Goal: Task Accomplishment & Management: Manage account settings

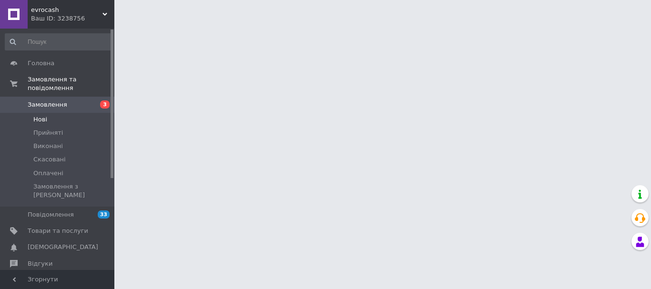
click at [38, 115] on span "Нові" at bounding box center [40, 119] width 14 height 9
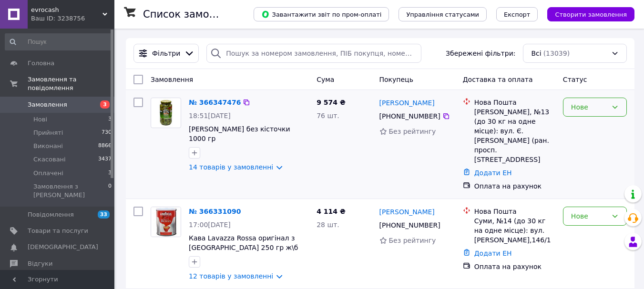
click at [588, 109] on div "Нове" at bounding box center [589, 107] width 36 height 10
click at [579, 127] on li "Прийнято" at bounding box center [594, 128] width 63 height 17
click at [255, 163] on link "14 товарів у замовленні" at bounding box center [231, 167] width 84 height 8
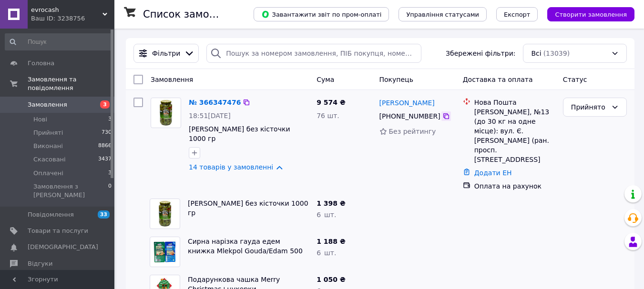
click at [442, 121] on div at bounding box center [446, 117] width 10 height 10
click at [442, 118] on icon at bounding box center [446, 116] width 8 height 8
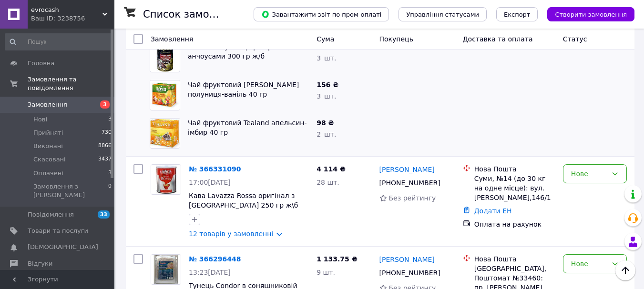
scroll to position [572, 0]
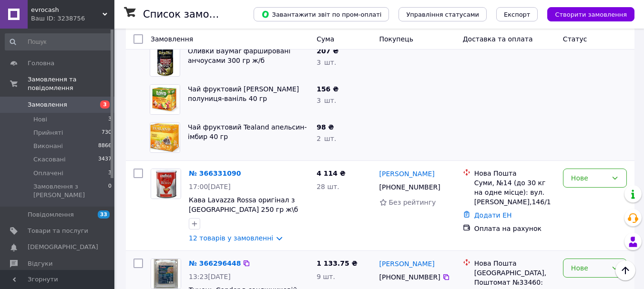
click at [568, 259] on div "Нове" at bounding box center [595, 268] width 64 height 19
click at [583, 180] on li "Прийнято" at bounding box center [594, 177] width 63 height 17
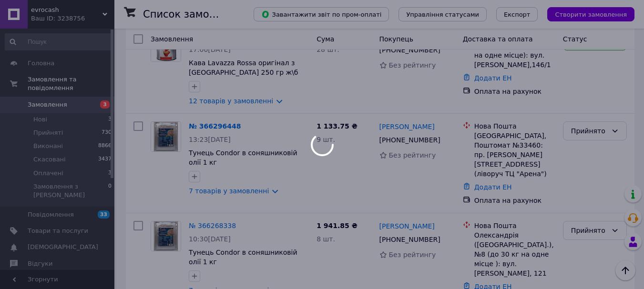
scroll to position [667, 0]
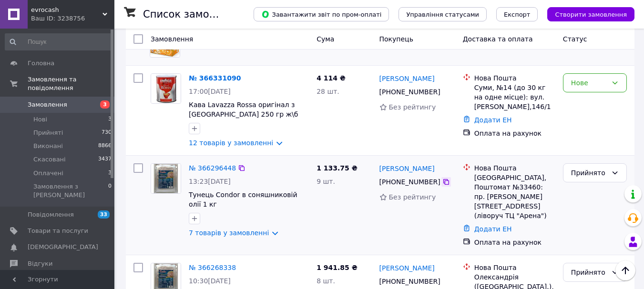
click at [444, 177] on div at bounding box center [446, 182] width 10 height 10
click at [442, 178] on icon at bounding box center [446, 182] width 8 height 8
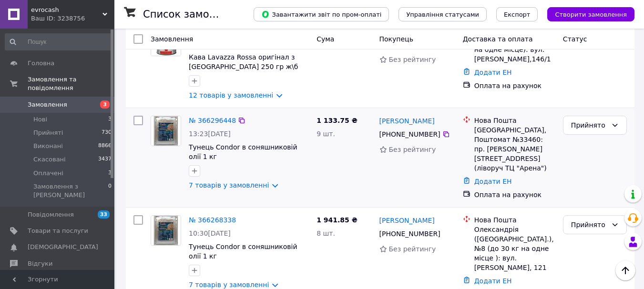
click at [245, 162] on div "№ 366296448 13:23, 12.10.2025 Тунець Condor в соняшниковій олії 1 кг 7 товарів …" at bounding box center [249, 153] width 128 height 82
click at [246, 182] on link "7 товарів у замовленні" at bounding box center [229, 186] width 80 height 8
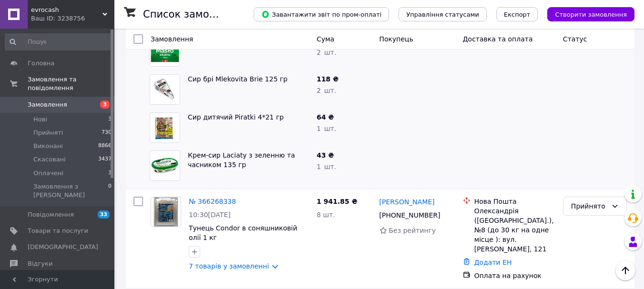
scroll to position [1001, 0]
click at [225, 113] on link "Сир дитячий Piratki 4*21 гр" at bounding box center [236, 117] width 96 height 8
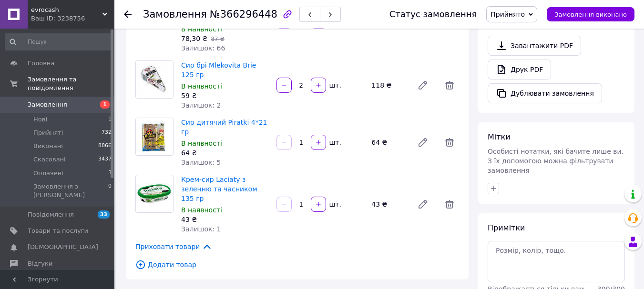
scroll to position [334, 0]
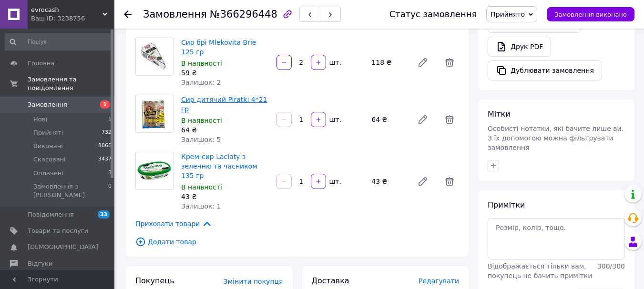
click at [233, 96] on link "Сир дитячий Piratki 4*21 гр" at bounding box center [224, 104] width 86 height 17
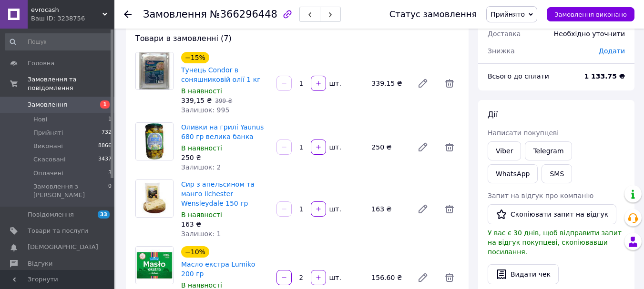
scroll to position [51, 0]
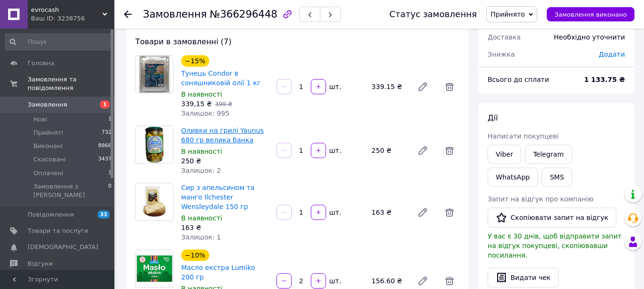
click at [218, 134] on link "Оливки на грилі Yaunus 680 гр велика банка" at bounding box center [222, 135] width 82 height 17
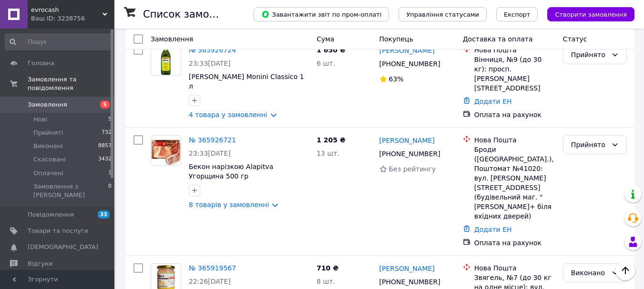
scroll to position [1001, 0]
click at [49, 113] on li "Нові 5" at bounding box center [58, 119] width 117 height 13
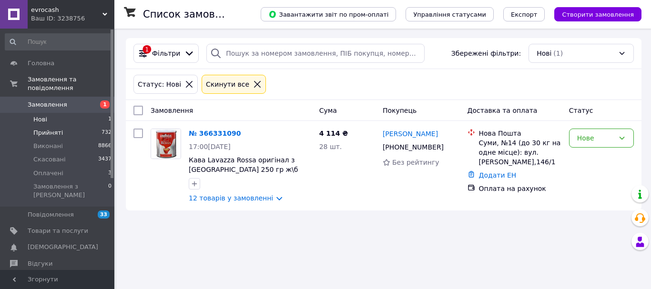
click at [51, 129] on span "Прийняті" at bounding box center [48, 133] width 30 height 9
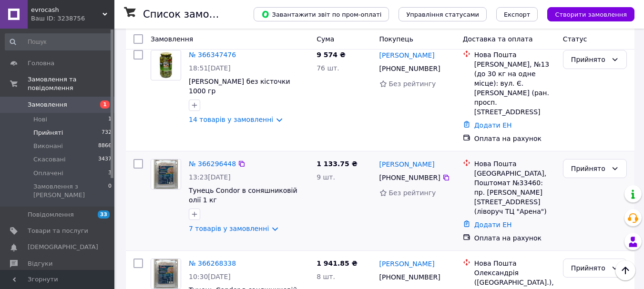
scroll to position [95, 0]
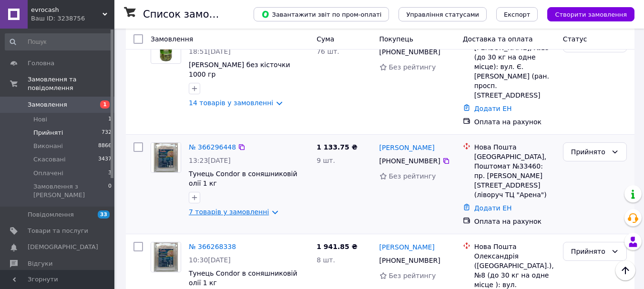
click at [219, 208] on link "7 товарів у замовленні" at bounding box center [229, 212] width 80 height 8
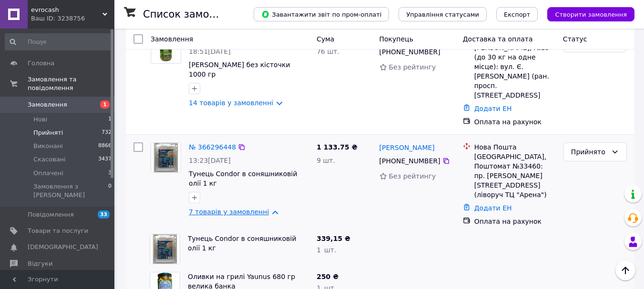
click at [227, 208] on link "7 товарів у замовленні" at bounding box center [229, 212] width 80 height 8
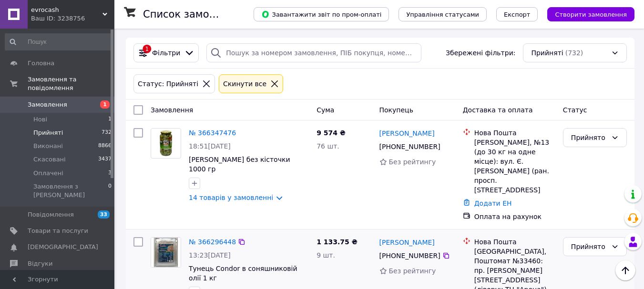
scroll to position [0, 0]
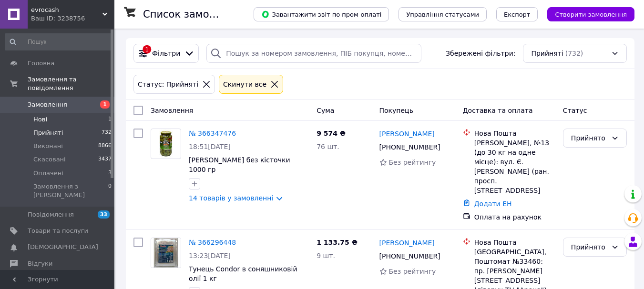
click at [31, 113] on li "Нові 1" at bounding box center [58, 119] width 117 height 13
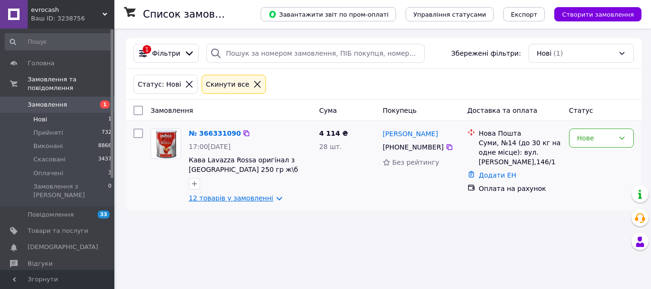
click at [251, 198] on link "12 товарів у замовленні" at bounding box center [231, 198] width 84 height 8
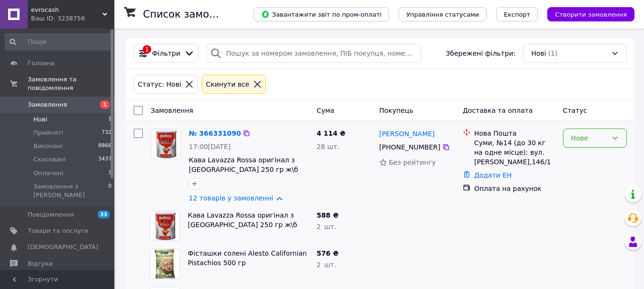
click at [582, 138] on div "Нове" at bounding box center [589, 138] width 36 height 10
click at [586, 154] on li "Прийнято" at bounding box center [594, 159] width 63 height 17
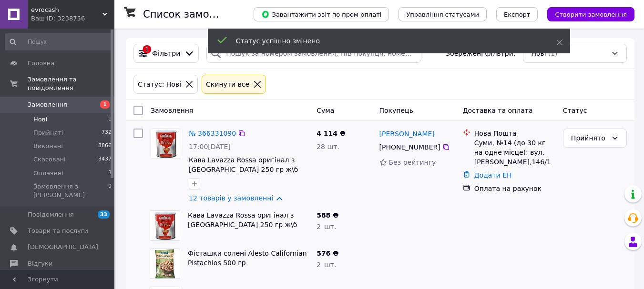
click at [443, 148] on icon at bounding box center [446, 147] width 6 height 6
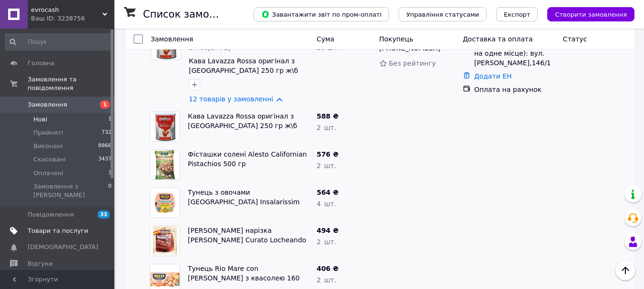
scroll to position [151, 0]
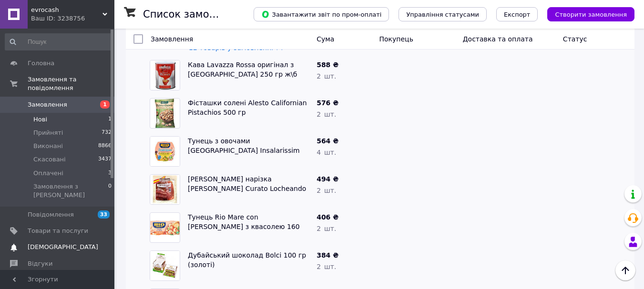
click at [61, 243] on span "[DEMOGRAPHIC_DATA]" at bounding box center [63, 247] width 71 height 9
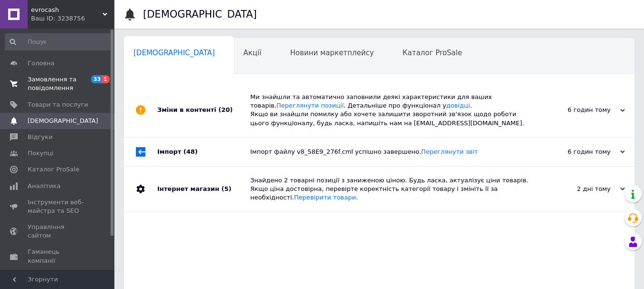
click at [50, 81] on span "Замовлення та повідомлення" at bounding box center [58, 83] width 61 height 17
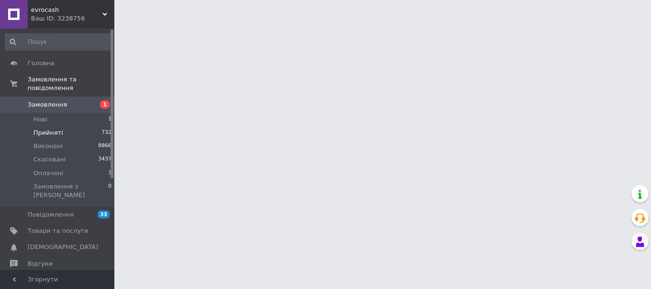
click at [45, 129] on span "Прийняті" at bounding box center [48, 133] width 30 height 9
click at [41, 126] on li "Прийняті 732" at bounding box center [58, 132] width 117 height 13
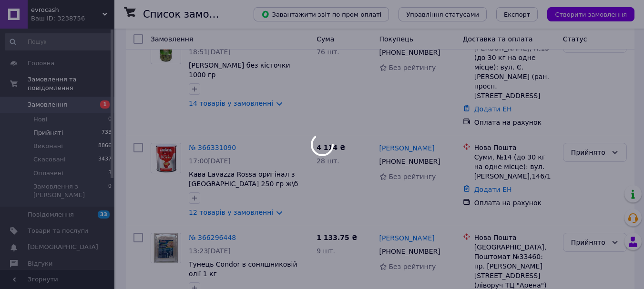
scroll to position [95, 0]
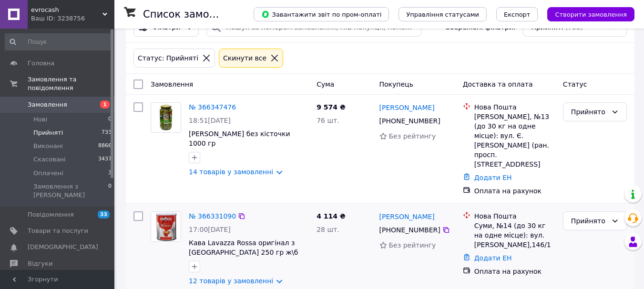
scroll to position [48, 0]
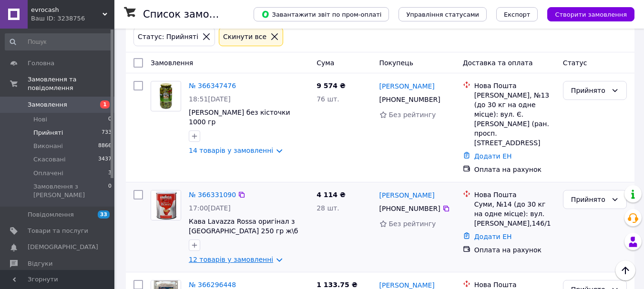
click at [245, 256] on link "12 товарів у замовленні" at bounding box center [231, 260] width 84 height 8
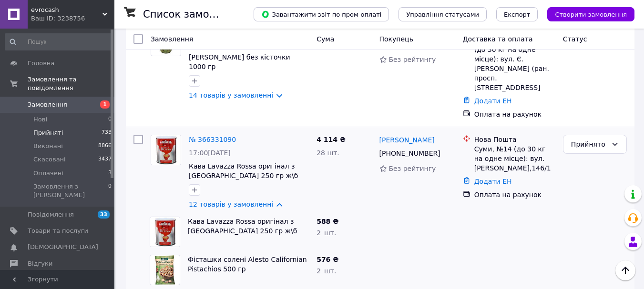
scroll to position [95, 0]
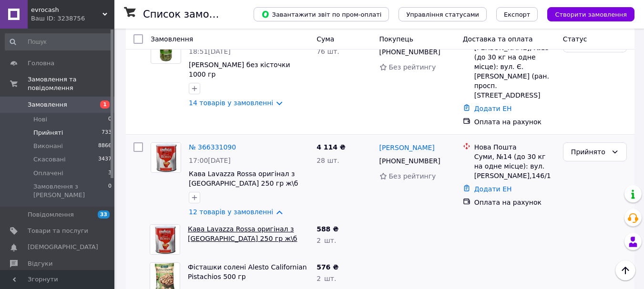
click at [246, 225] on link "Кава Lavazza Rossa оригінал з [GEOGRAPHIC_DATA] 250 гр ж\б" at bounding box center [242, 233] width 109 height 17
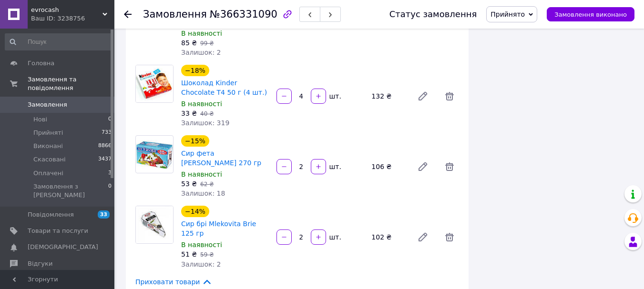
scroll to position [572, 0]
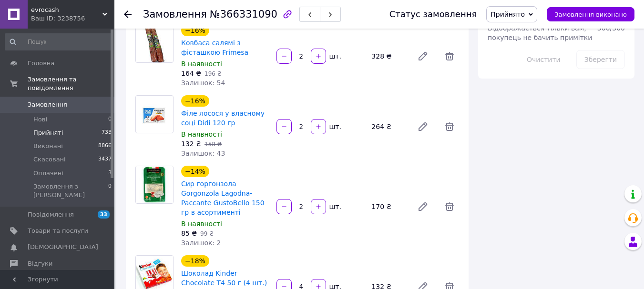
click at [51, 129] on span "Прийняті" at bounding box center [48, 133] width 30 height 9
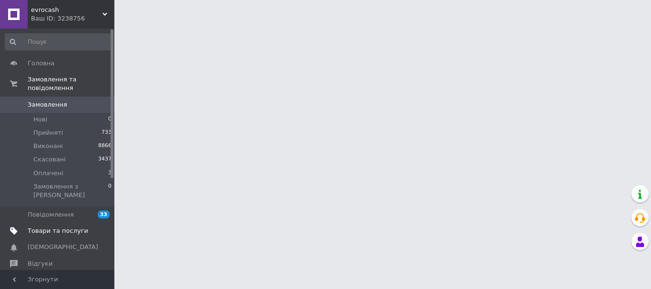
click at [71, 227] on span "Товари та послуги" at bounding box center [58, 231] width 61 height 9
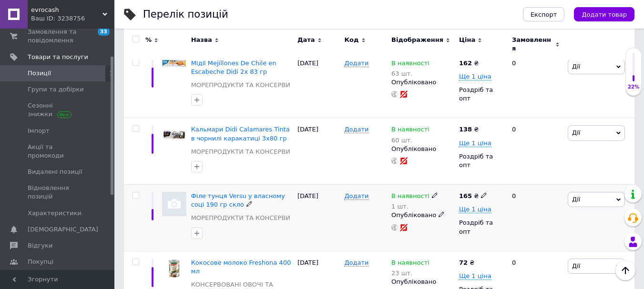
scroll to position [429, 0]
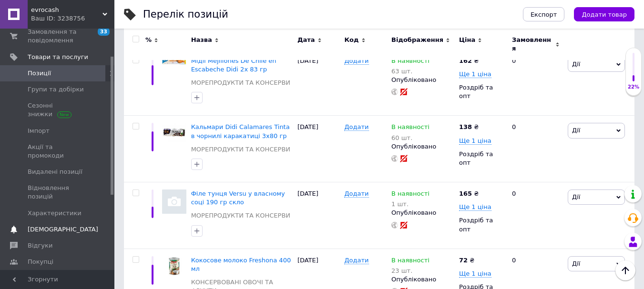
click at [69, 222] on link "Сповіщення 0 0" at bounding box center [58, 230] width 117 height 16
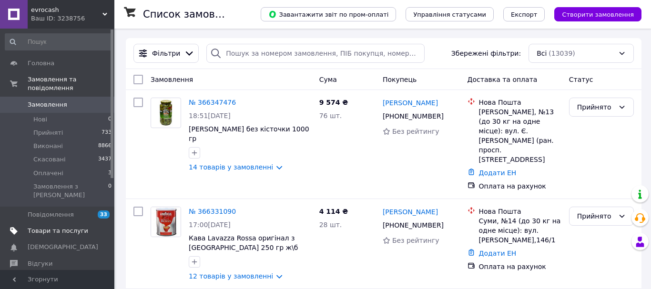
click at [58, 227] on span "Товари та послуги" at bounding box center [58, 231] width 61 height 9
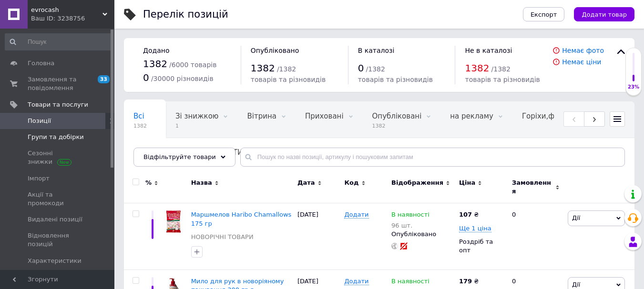
click at [54, 139] on span "Групи та добірки" at bounding box center [56, 137] width 56 height 9
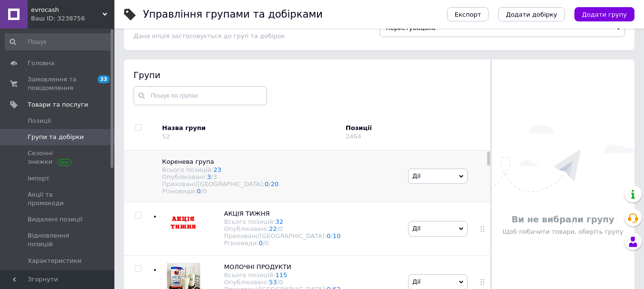
scroll to position [48, 0]
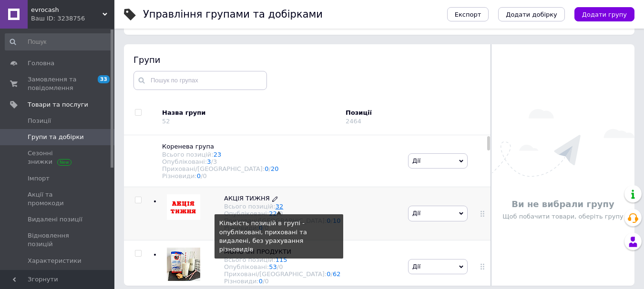
click at [275, 209] on link "32" at bounding box center [279, 206] width 8 height 7
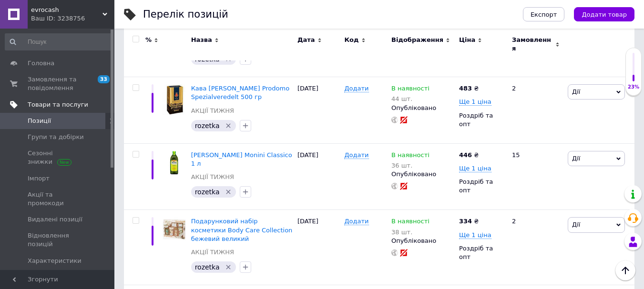
click at [53, 103] on span "Товари та послуги" at bounding box center [58, 105] width 61 height 9
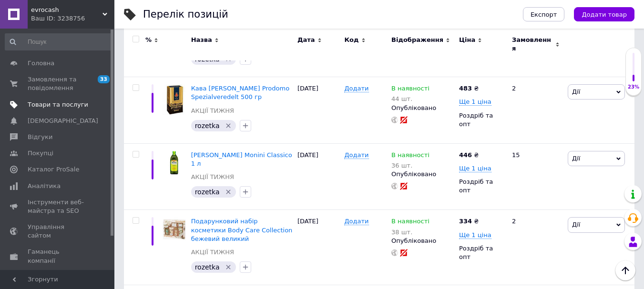
click at [53, 103] on span "Товари та послуги" at bounding box center [58, 105] width 61 height 9
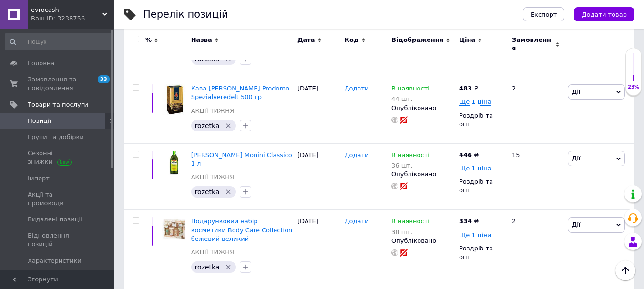
click at [62, 121] on span "Позиції" at bounding box center [58, 121] width 61 height 9
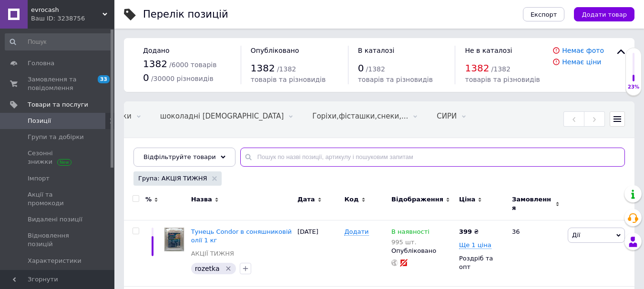
click at [254, 154] on input "text" at bounding box center [432, 157] width 385 height 19
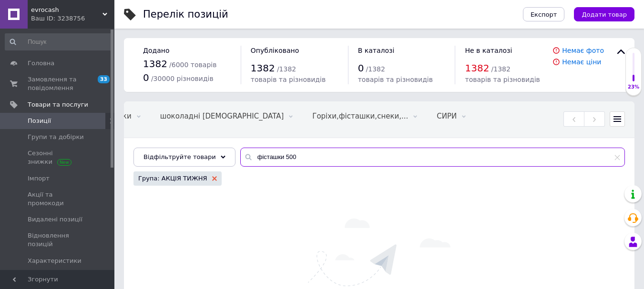
type input "фісташки 500"
click at [212, 178] on icon at bounding box center [214, 178] width 5 height 5
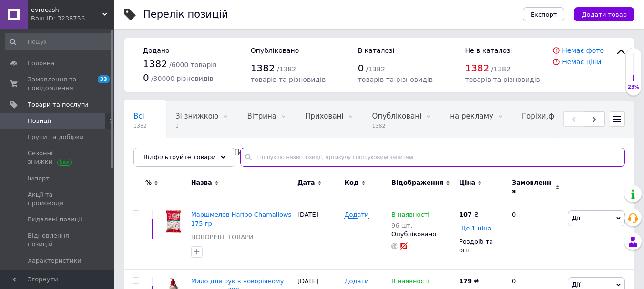
click at [298, 160] on input "text" at bounding box center [432, 157] width 385 height 19
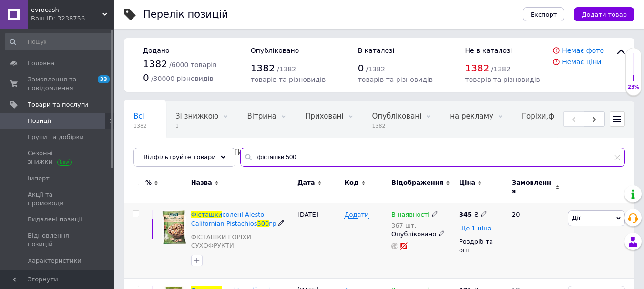
type input "фісташки 500"
click at [584, 214] on span "Дії" at bounding box center [596, 218] width 57 height 15
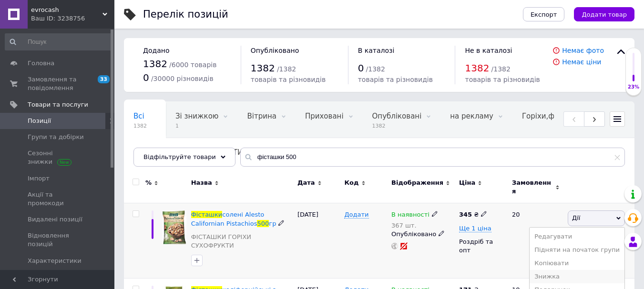
click at [586, 271] on li "Знижка" at bounding box center [576, 276] width 95 height 13
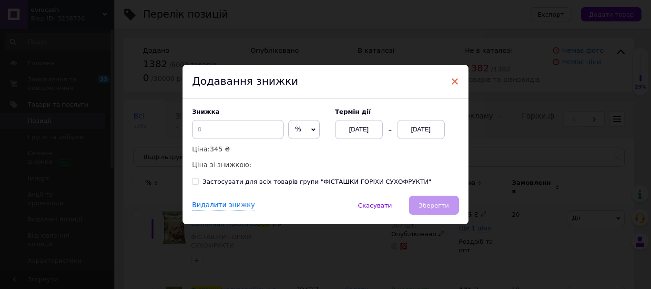
click at [452, 83] on span "×" at bounding box center [454, 81] width 9 height 16
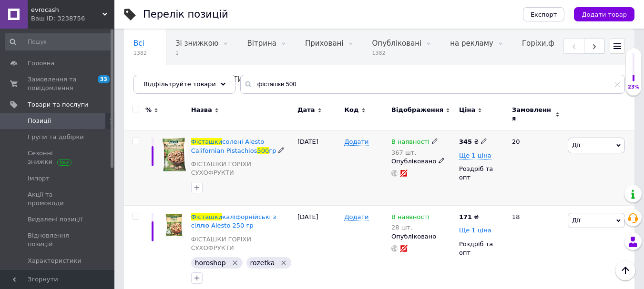
scroll to position [95, 0]
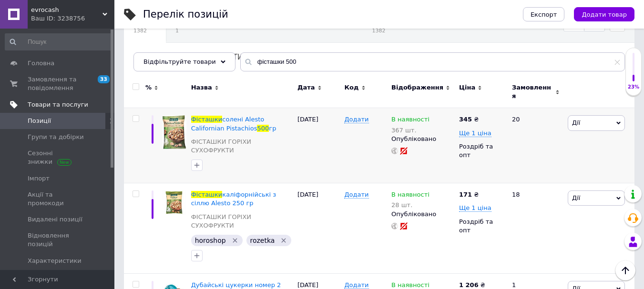
click at [51, 107] on span "Товари та послуги" at bounding box center [58, 105] width 61 height 9
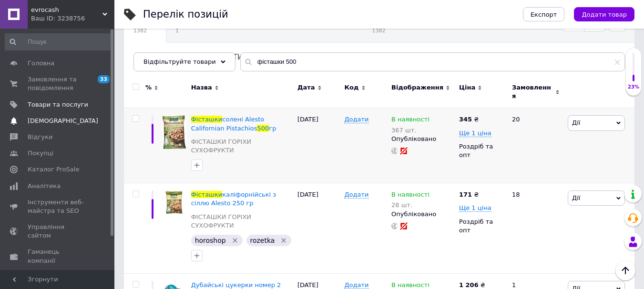
click at [45, 121] on span "[DEMOGRAPHIC_DATA]" at bounding box center [63, 121] width 71 height 9
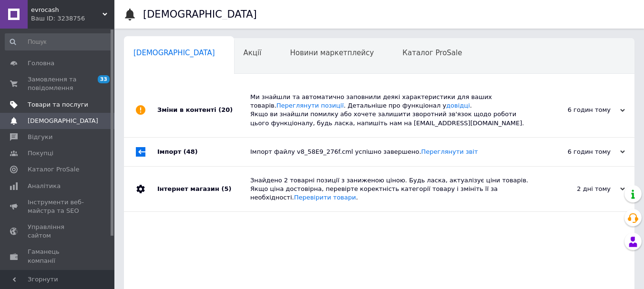
click at [51, 102] on span "Товари та послуги" at bounding box center [58, 105] width 61 height 9
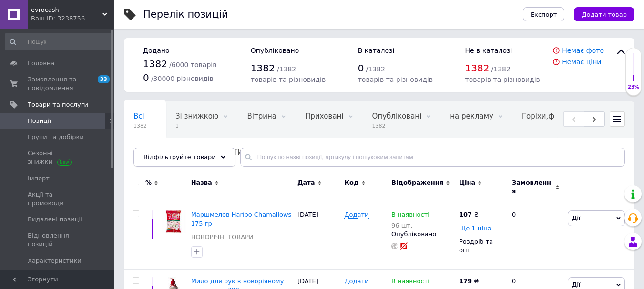
click at [203, 159] on span "Відфільтруйте товари" at bounding box center [179, 156] width 72 height 7
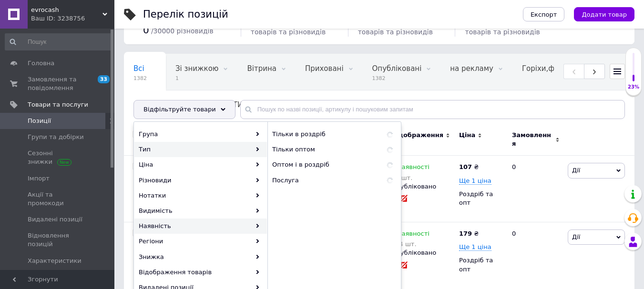
scroll to position [143, 0]
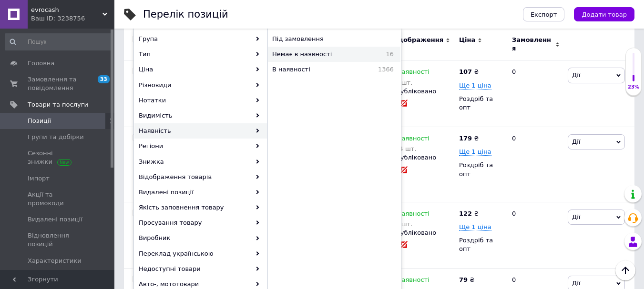
click at [280, 51] on span "Немає в наявності" at bounding box center [322, 54] width 100 height 9
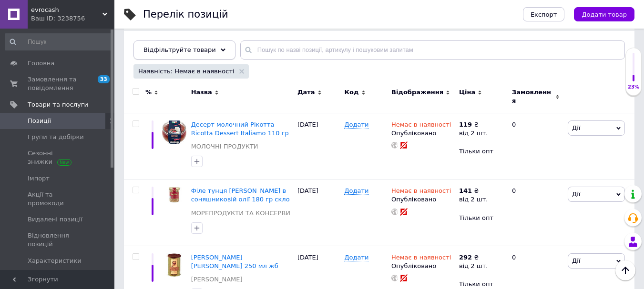
scroll to position [48, 0]
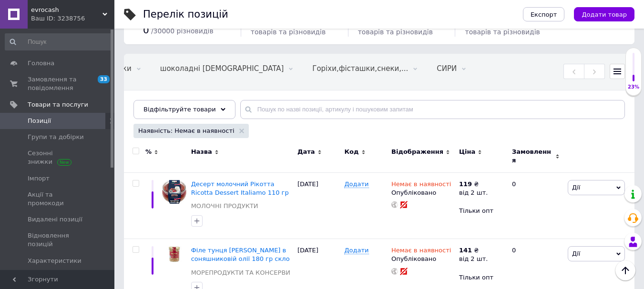
click at [137, 151] on input "checkbox" at bounding box center [135, 151] width 6 height 6
checkbox input "true"
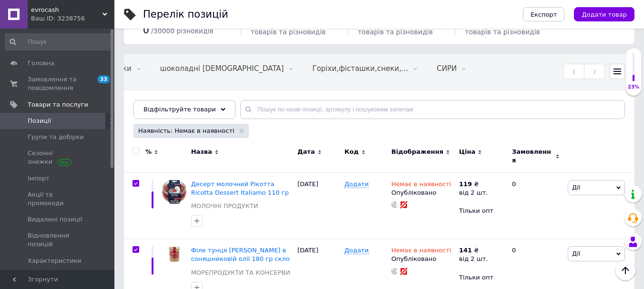
checkbox input "true"
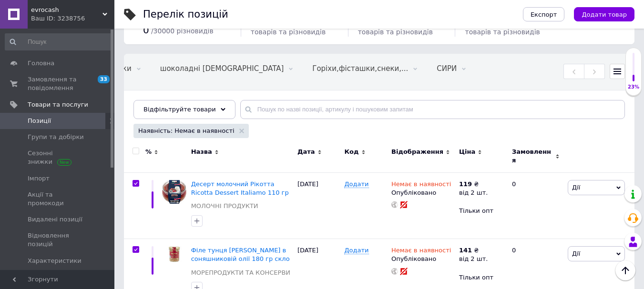
checkbox input "true"
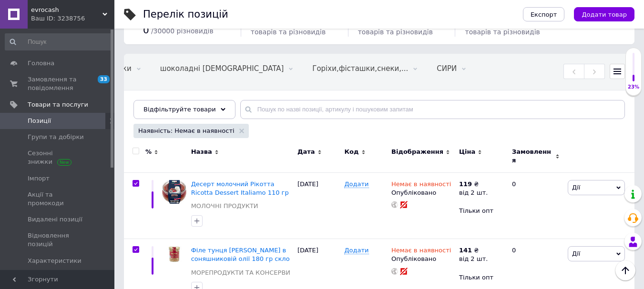
checkbox input "true"
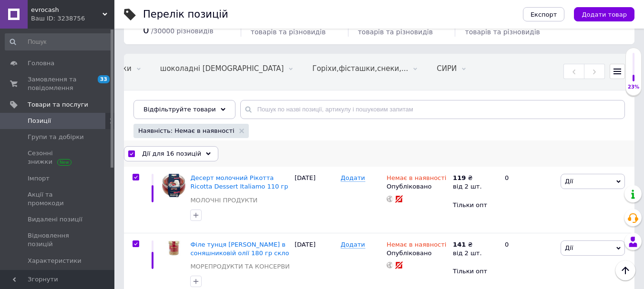
click at [158, 152] on span "Дії для 16 позицій" at bounding box center [171, 154] width 59 height 9
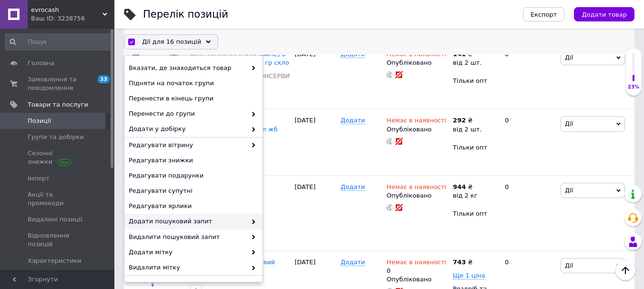
scroll to position [92, 0]
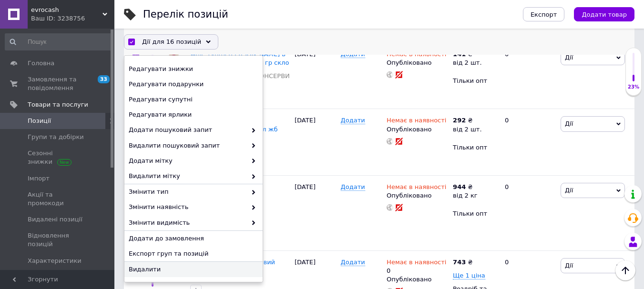
click at [184, 271] on span "Видалити" at bounding box center [192, 269] width 127 height 9
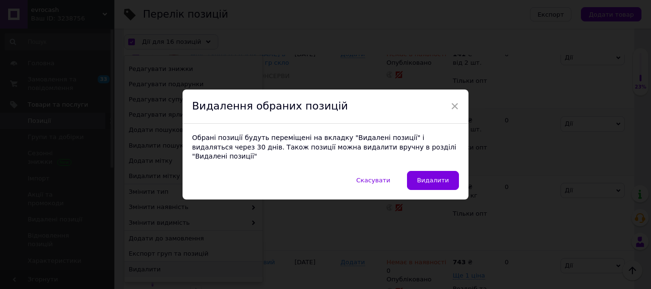
click at [421, 177] on span "Видалити" at bounding box center [433, 180] width 32 height 7
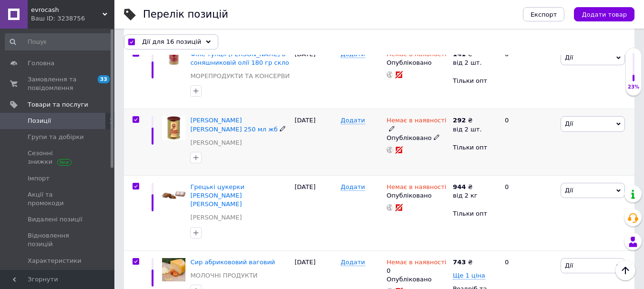
scroll to position [0, 2222]
checkbox input "false"
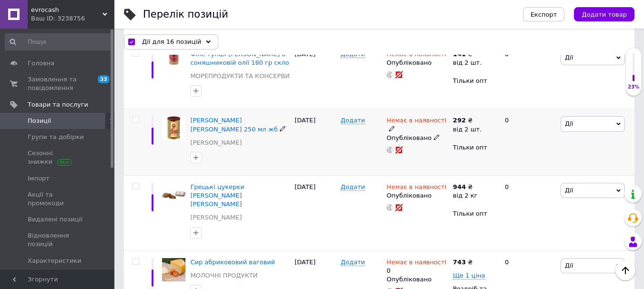
checkbox input "false"
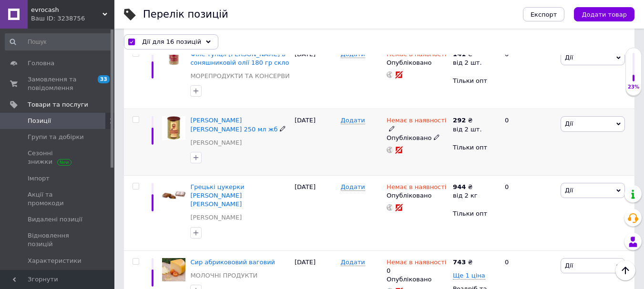
checkbox input "false"
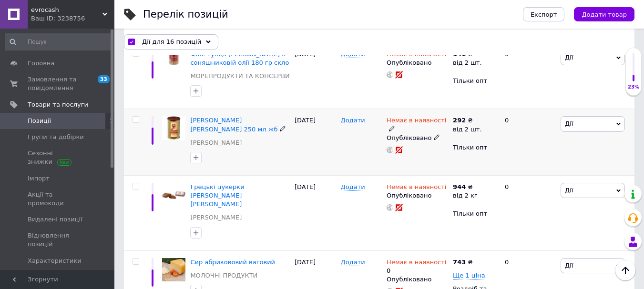
checkbox input "false"
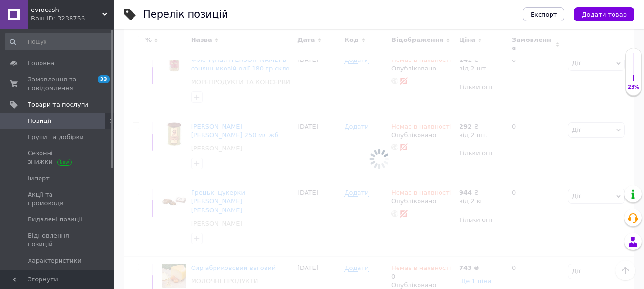
scroll to position [81, 0]
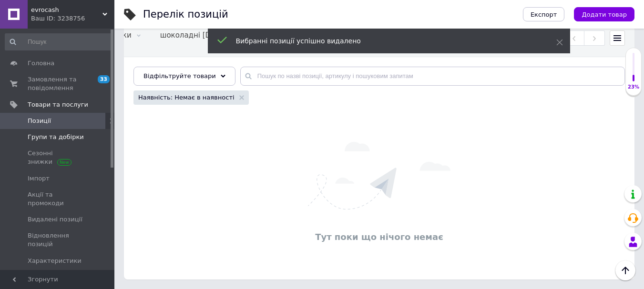
click at [75, 139] on span "Групи та добірки" at bounding box center [56, 137] width 56 height 9
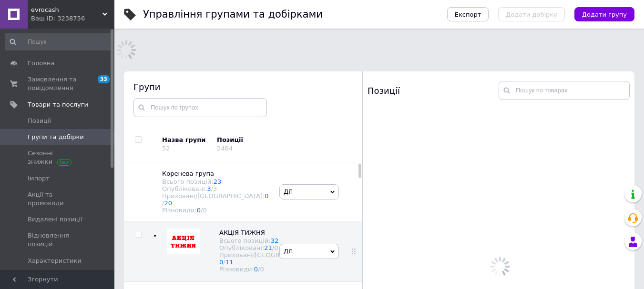
scroll to position [9, 0]
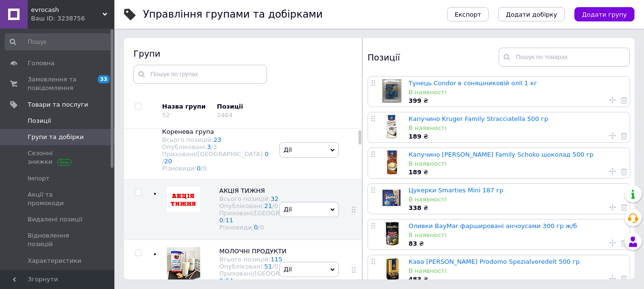
click at [34, 124] on span "Позиції" at bounding box center [39, 121] width 23 height 9
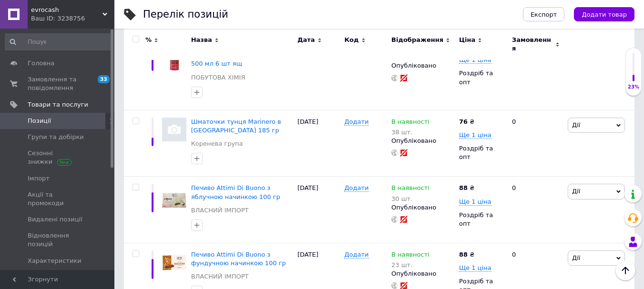
scroll to position [6495, 0]
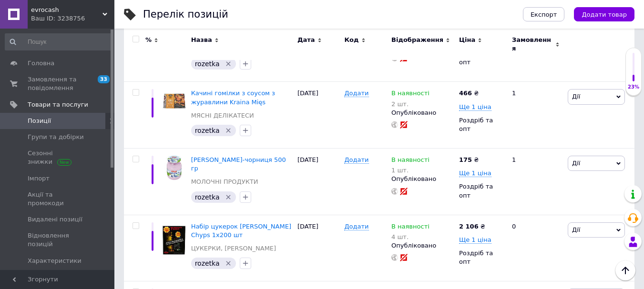
scroll to position [6538, 0]
